Goal: Information Seeking & Learning: Check status

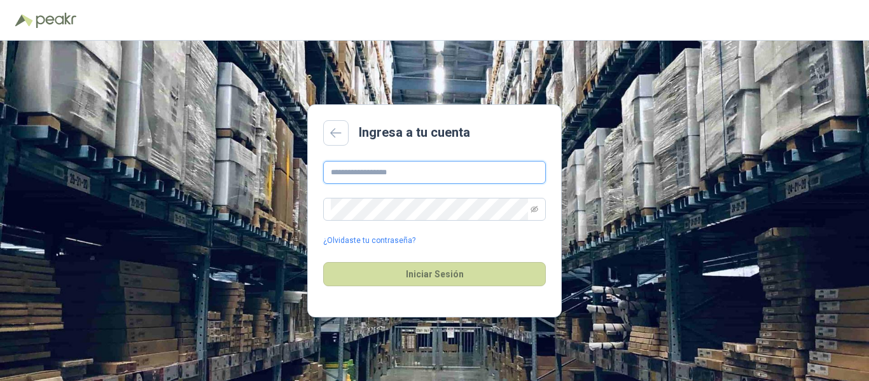
click at [419, 172] on input "text" at bounding box center [434, 172] width 223 height 23
type input "**********"
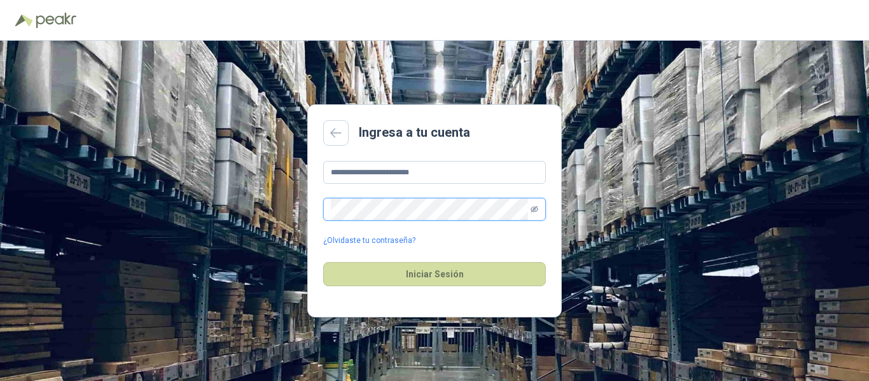
click at [535, 210] on icon "eye-invisible" at bounding box center [535, 210] width 2 height 2
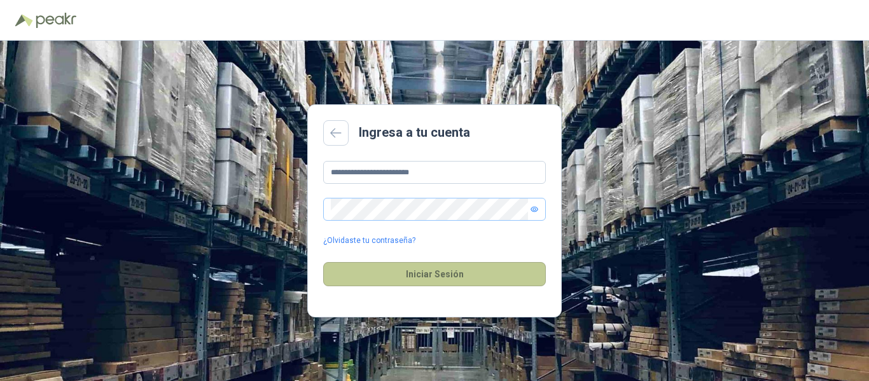
click at [416, 276] on button "Iniciar Sesión" at bounding box center [434, 274] width 223 height 24
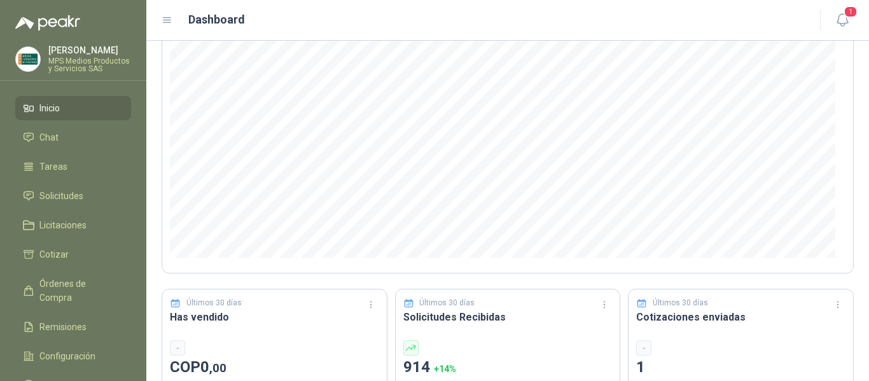
scroll to position [127, 0]
click at [840, 17] on icon "button" at bounding box center [842, 20] width 16 height 16
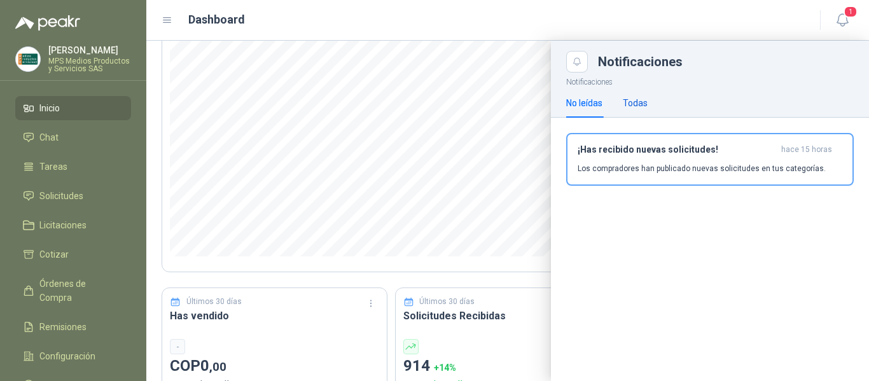
click at [633, 102] on div "Todas" at bounding box center [635, 103] width 25 height 14
click at [685, 245] on div "Notificaciones No leídas Todas ¡Has recibido nuevas solicitudes! hace 15 horas …" at bounding box center [710, 227] width 318 height 308
click at [442, 130] on div at bounding box center [507, 211] width 723 height 340
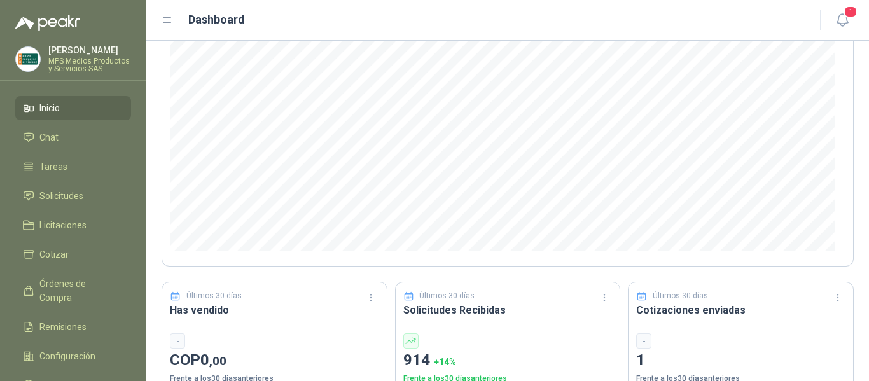
scroll to position [0, 0]
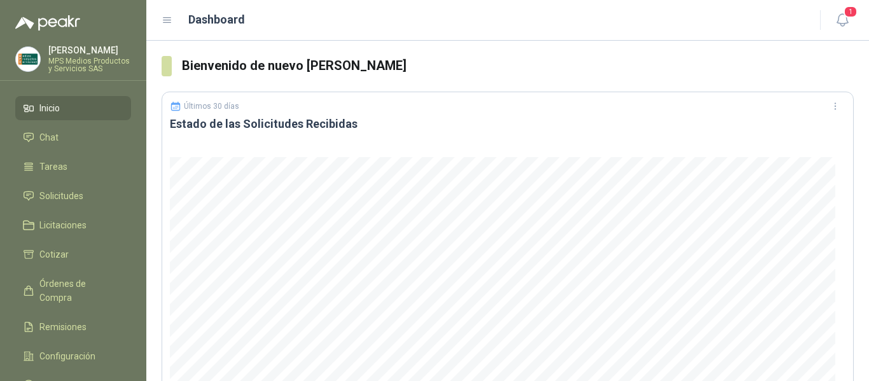
click at [73, 63] on p "MPS Medios Productos y Servicios SAS" at bounding box center [89, 64] width 83 height 15
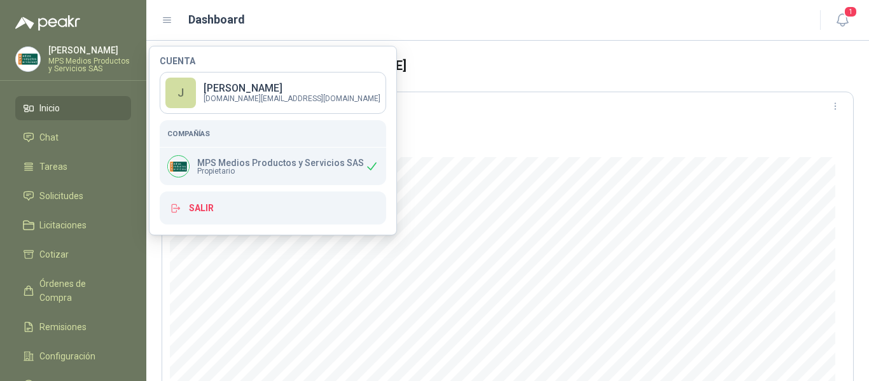
click at [488, 120] on h3 "Estado de las Solicitudes Recibidas" at bounding box center [507, 123] width 675 height 15
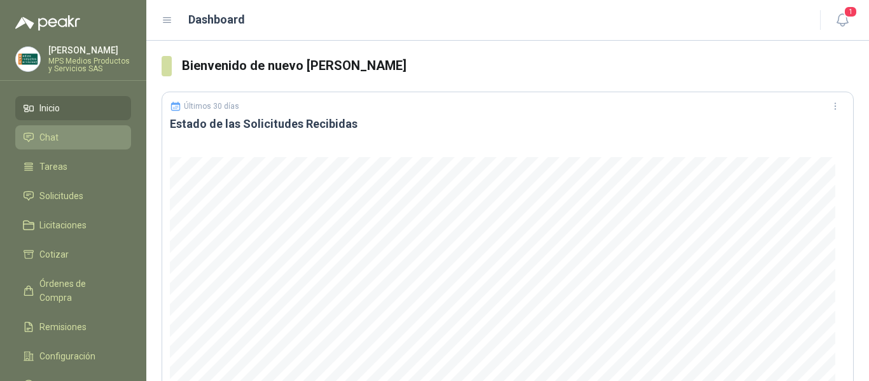
click at [31, 135] on icon at bounding box center [28, 137] width 9 height 8
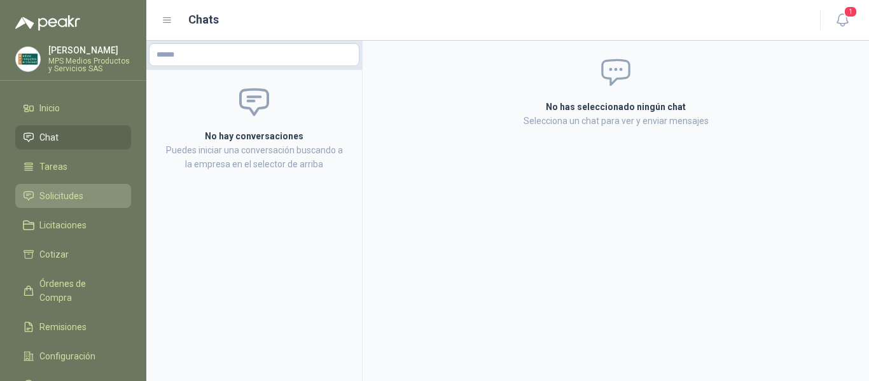
click at [95, 198] on li "Solicitudes" at bounding box center [73, 196] width 100 height 14
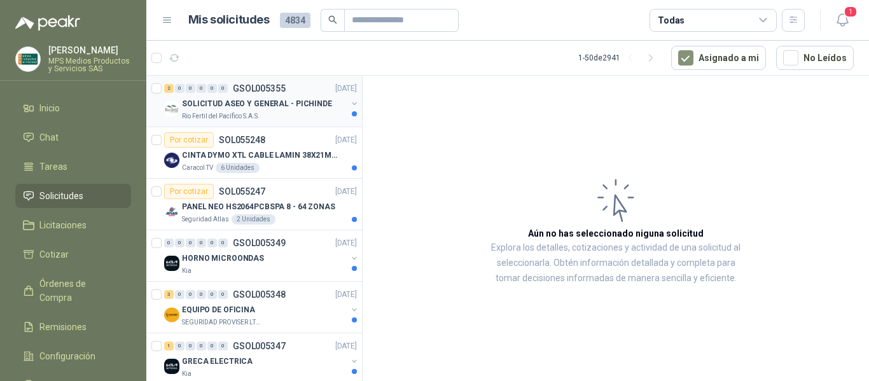
click at [280, 114] on div "Rio Fertil del Pacífico S.A.S." at bounding box center [264, 116] width 165 height 10
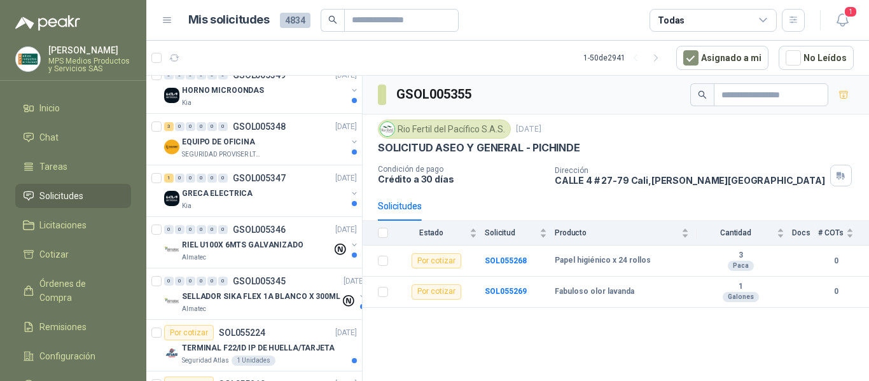
scroll to position [254, 0]
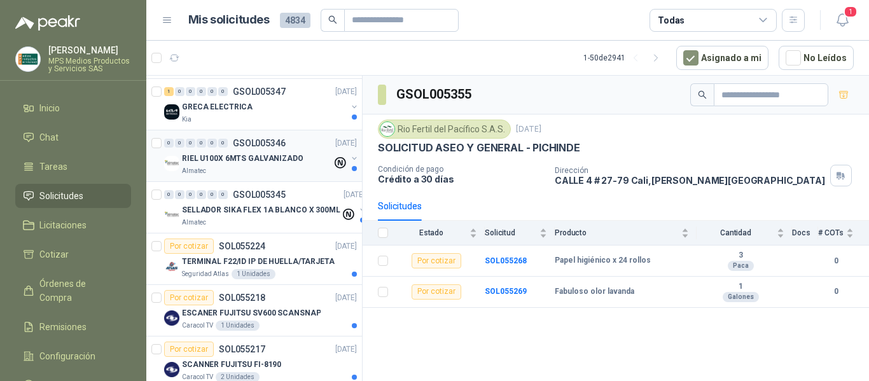
click at [254, 156] on p "RIEL U100X 6MTS GALVANIZADO" at bounding box center [242, 159] width 121 height 12
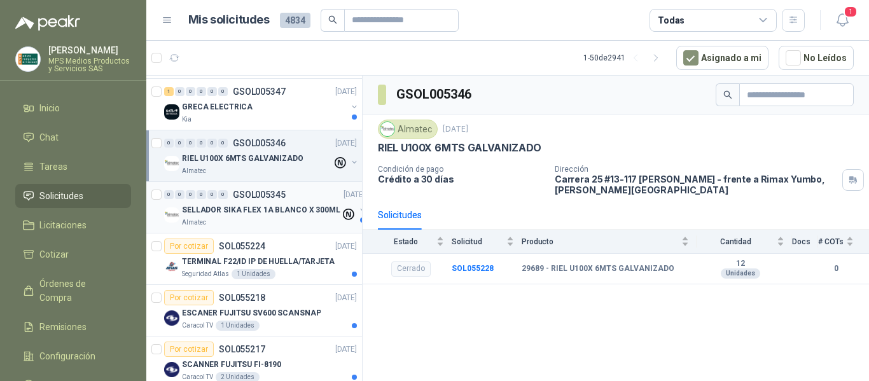
click at [249, 216] on div "SELLADOR SIKA FLEX 1A BLANCO X 300ML" at bounding box center [261, 209] width 158 height 15
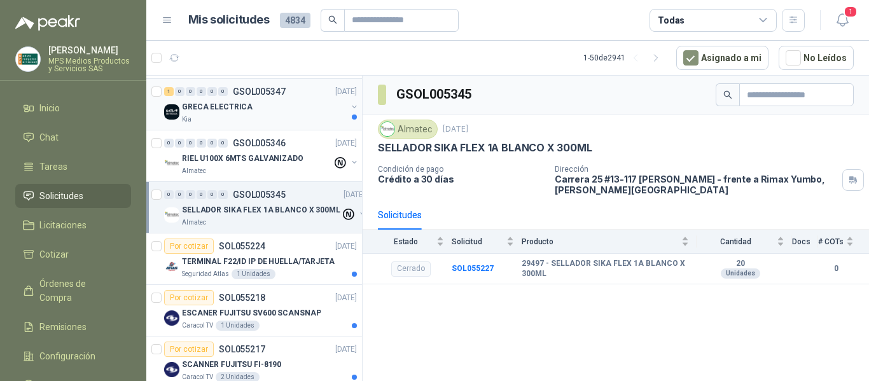
click at [271, 123] on div "Kia" at bounding box center [264, 119] width 165 height 10
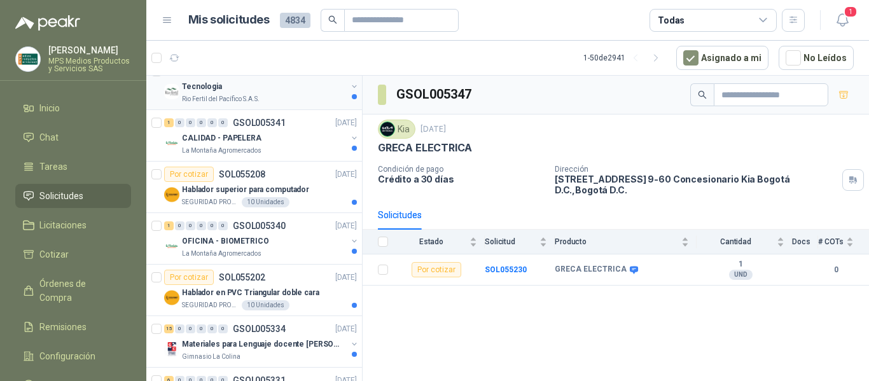
scroll to position [636, 0]
click at [276, 141] on div "CALIDAD - PAPELERA" at bounding box center [264, 137] width 165 height 15
